Goal: Information Seeking & Learning: Learn about a topic

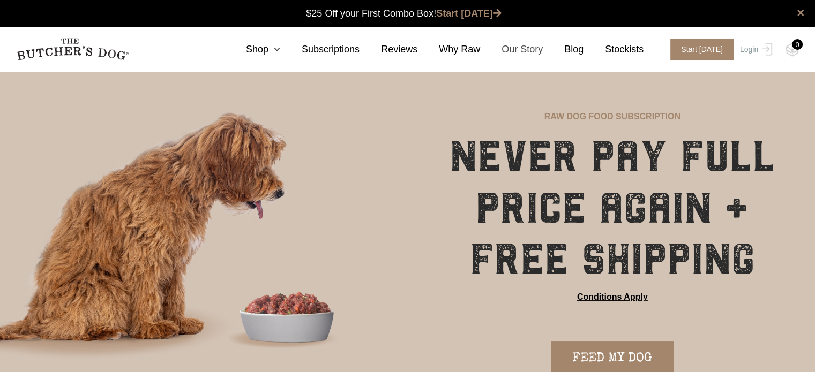
click at [529, 51] on link "Our Story" at bounding box center [511, 49] width 63 height 14
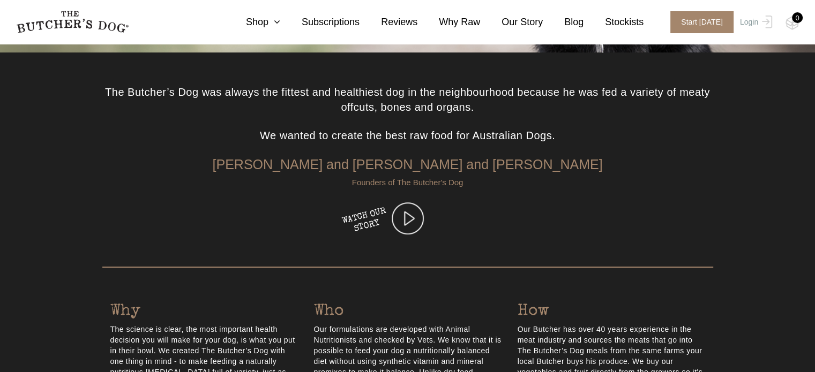
scroll to position [268, 0]
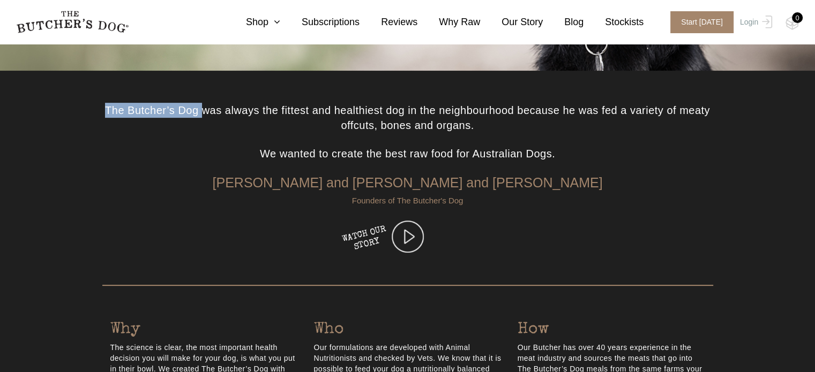
drag, startPoint x: 107, startPoint y: 111, endPoint x: 199, endPoint y: 109, distance: 92.7
click at [199, 109] on p "The Butcher’s Dog was always the fittest and healthiest dog in the neighbourhoo…" at bounding box center [407, 124] width 611 height 43
copy p "The Butcher’s Dog"
